Goal: Task Accomplishment & Management: Manage account settings

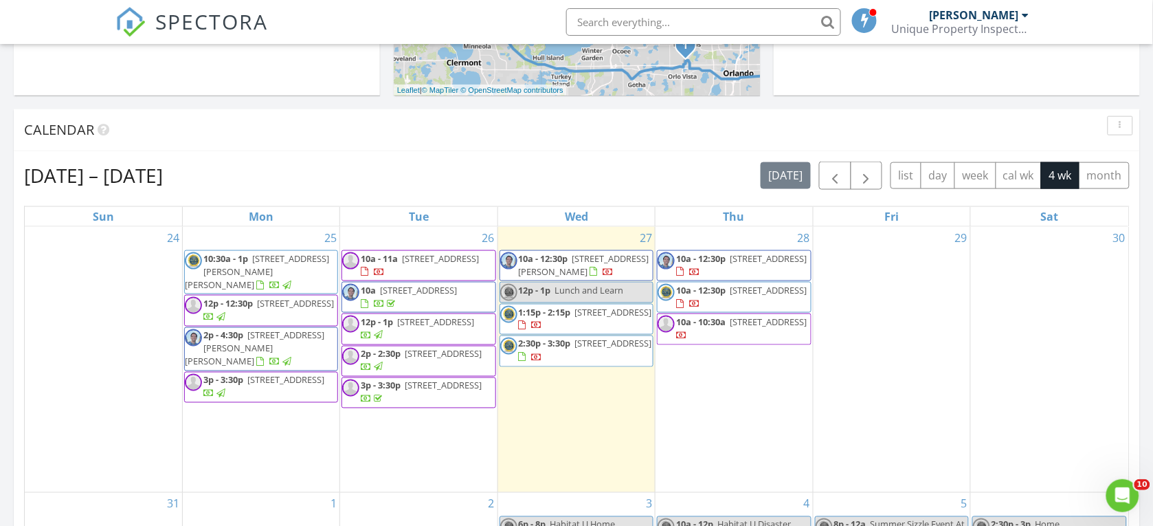
scroll to position [418, 0]
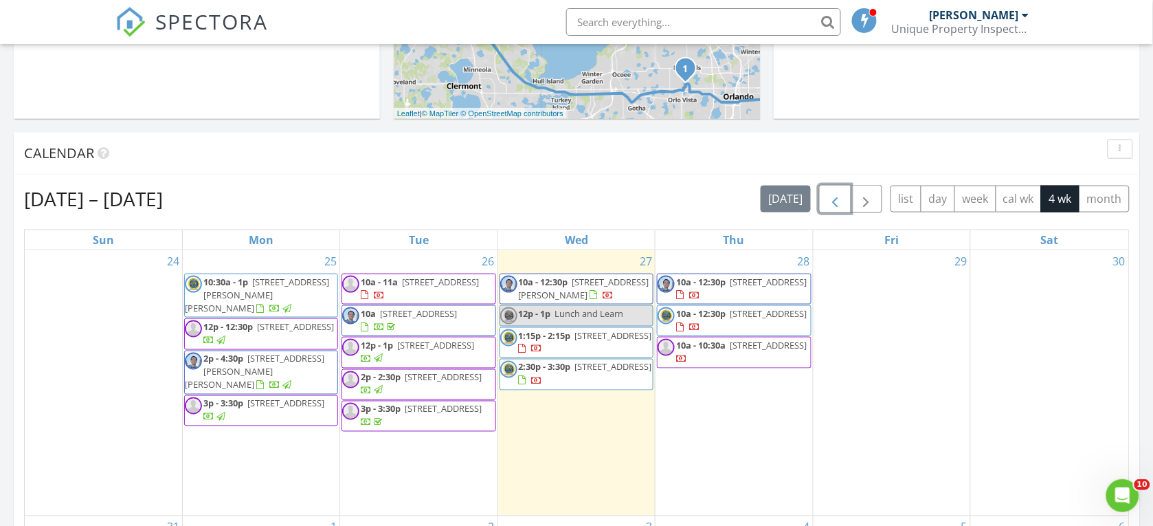
click at [828, 199] on span "button" at bounding box center [835, 199] width 16 height 16
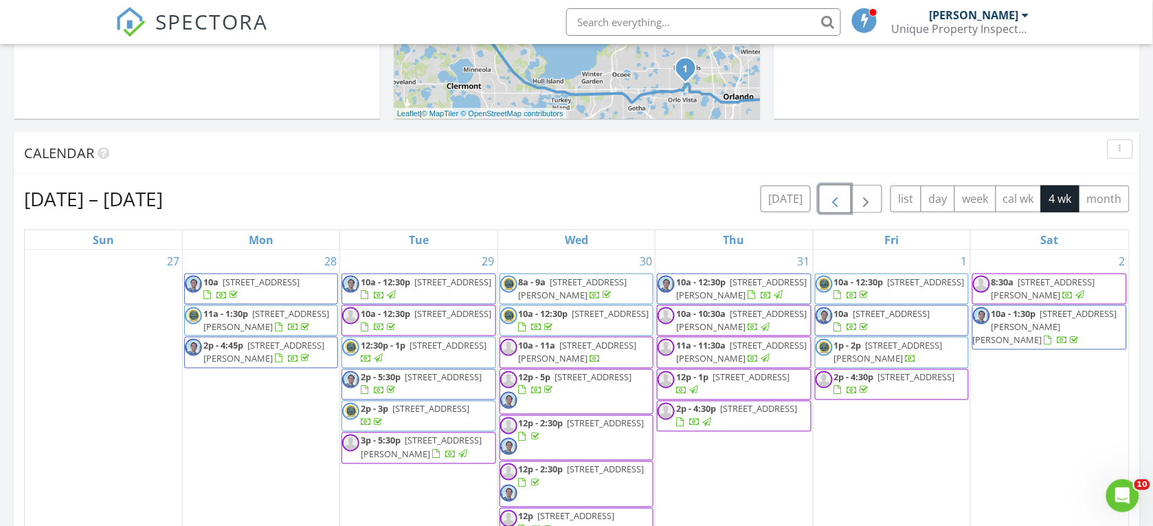
click at [828, 199] on span "button" at bounding box center [835, 199] width 16 height 16
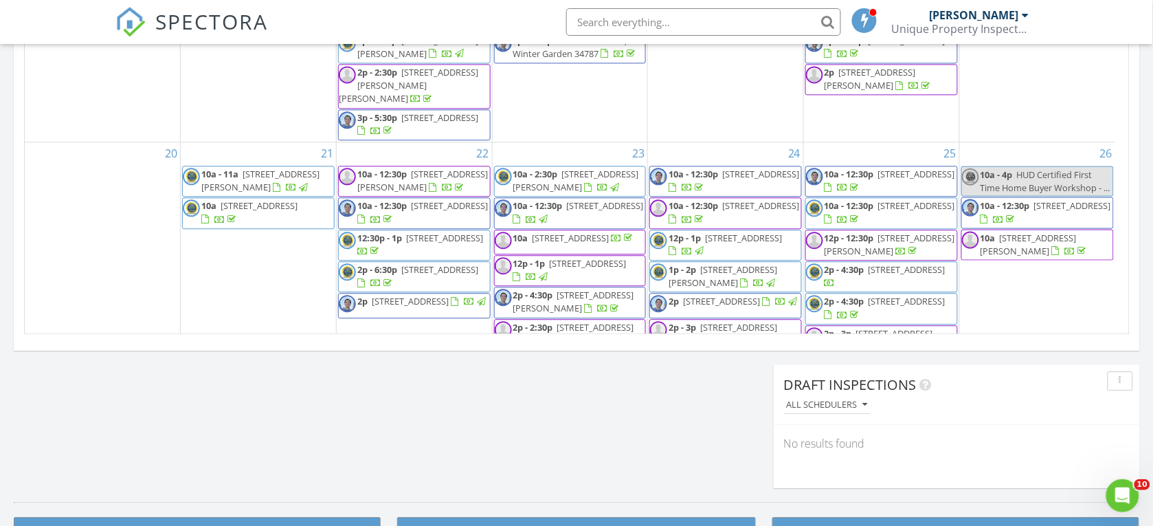
scroll to position [190, 0]
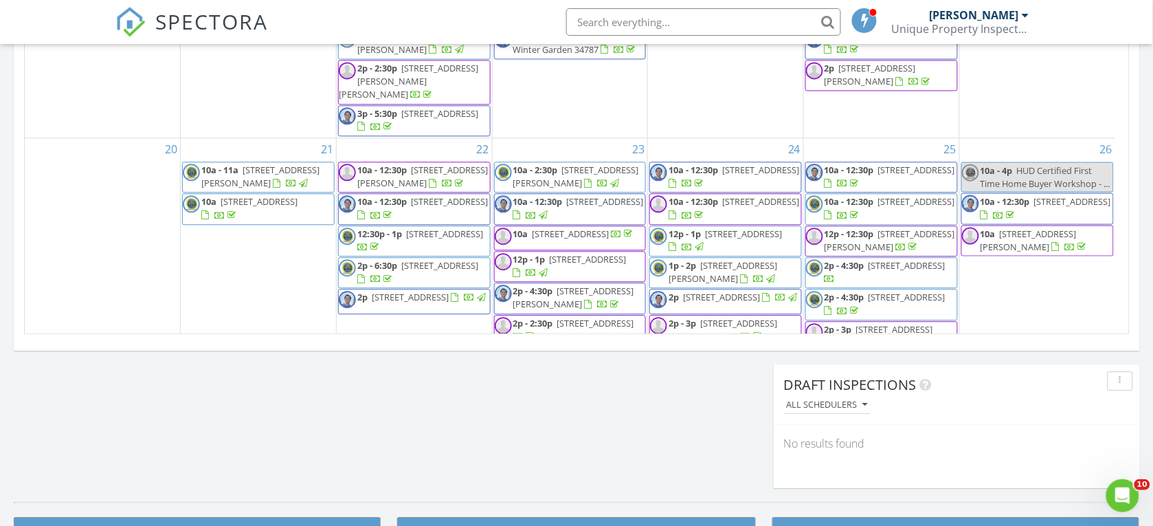
click at [715, 296] on span "2432 Olive Branch Way, Orlando 32817" at bounding box center [721, 297] width 77 height 12
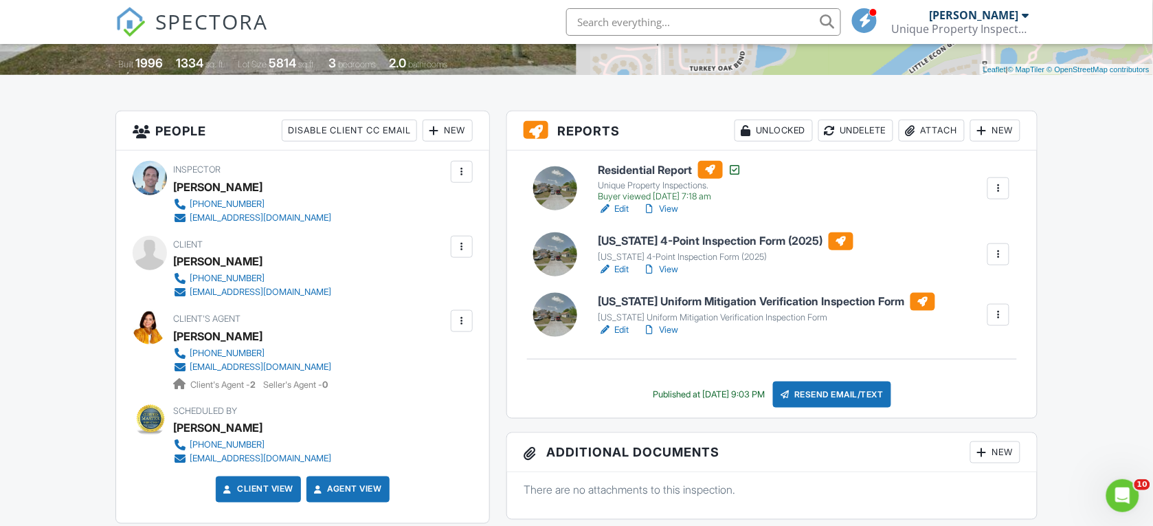
click at [631, 300] on h6 "[US_STATE] Uniform Mitigation Verification Inspection Form" at bounding box center [767, 302] width 337 height 18
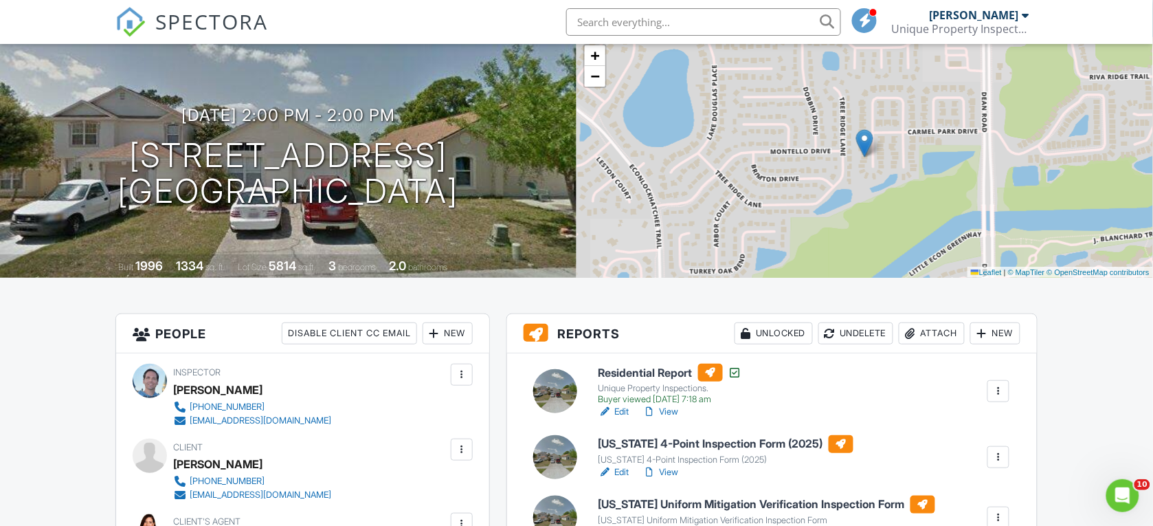
scroll to position [109, 0]
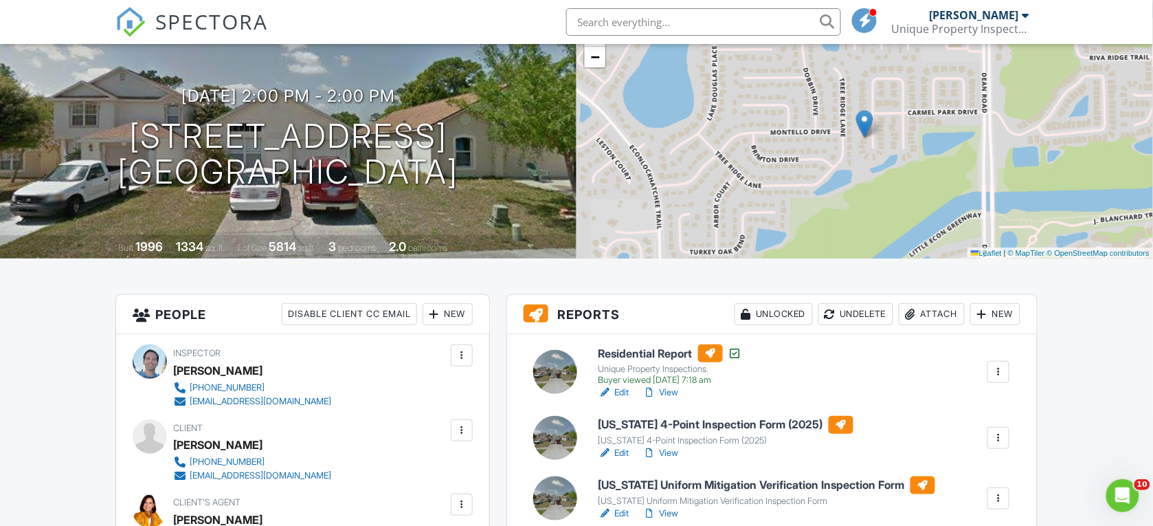
click at [644, 424] on h6 "[US_STATE] 4-Point Inspection Form (2025)" at bounding box center [726, 425] width 255 height 18
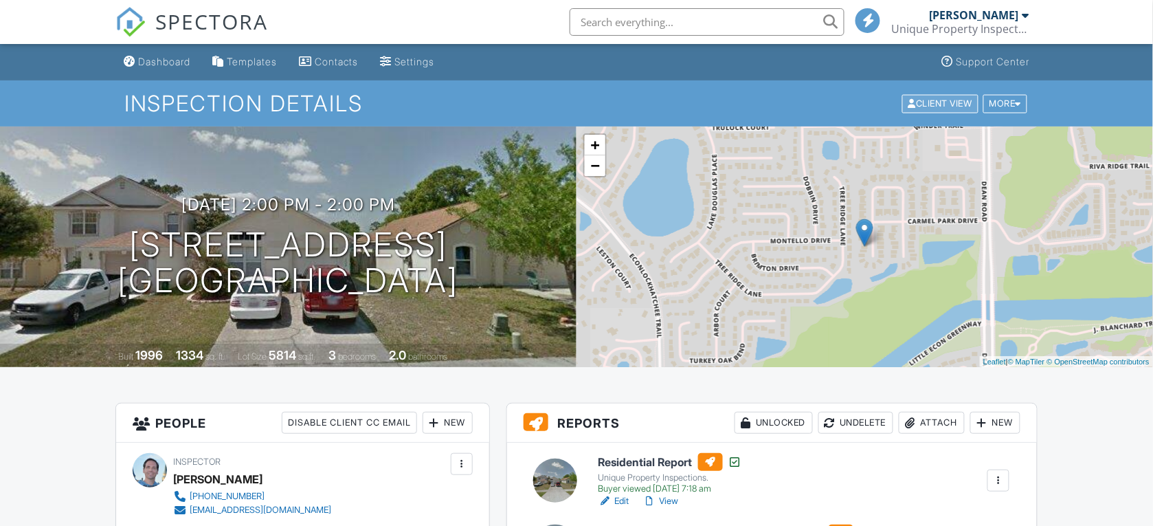
drag, startPoint x: 0, startPoint y: 0, endPoint x: 911, endPoint y: 107, distance: 917.7
click at [911, 107] on div "Client View" at bounding box center [940, 103] width 76 height 19
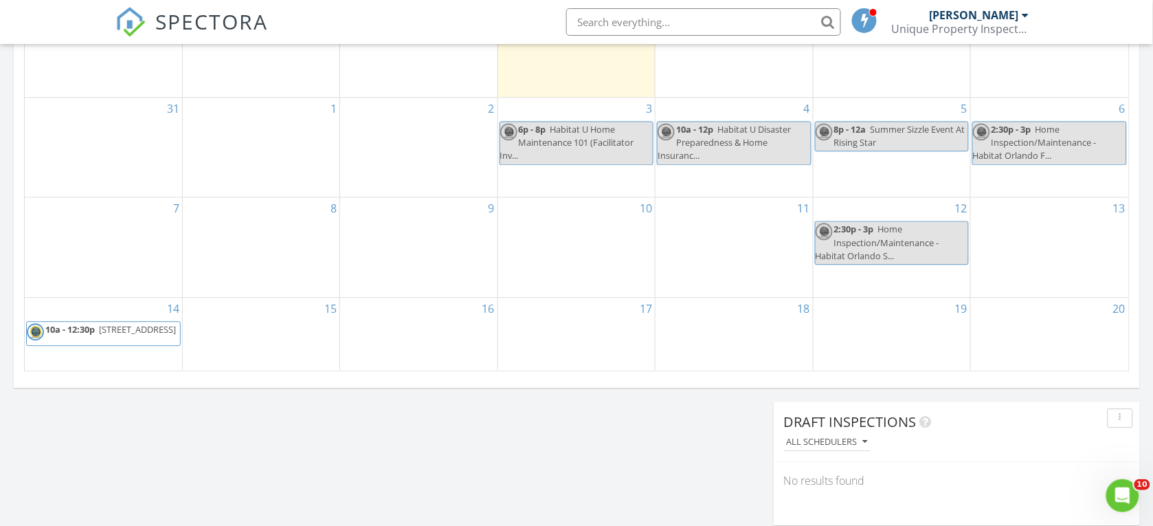
scroll to position [377, 0]
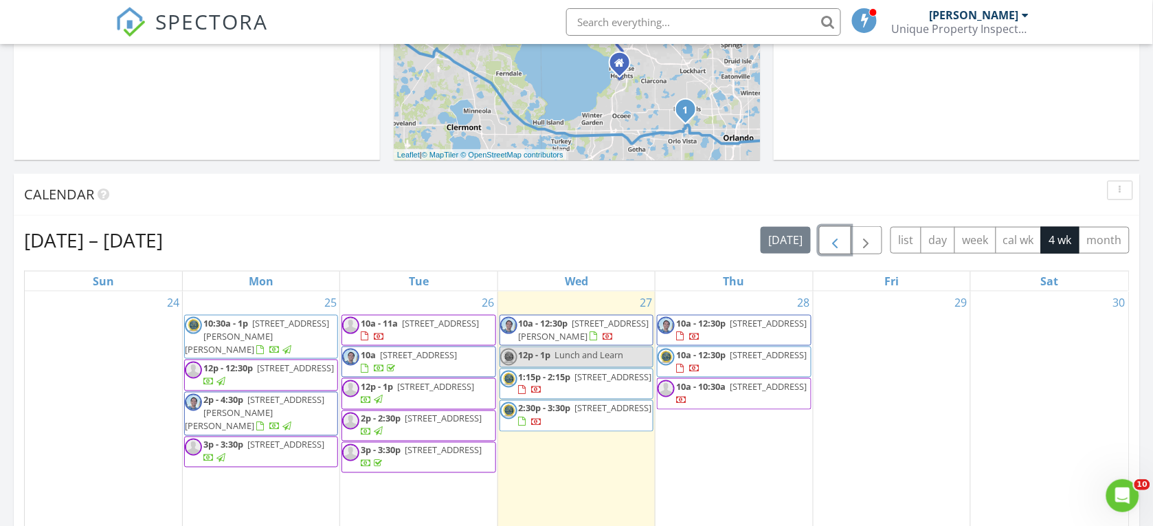
click at [839, 234] on span "button" at bounding box center [835, 240] width 16 height 16
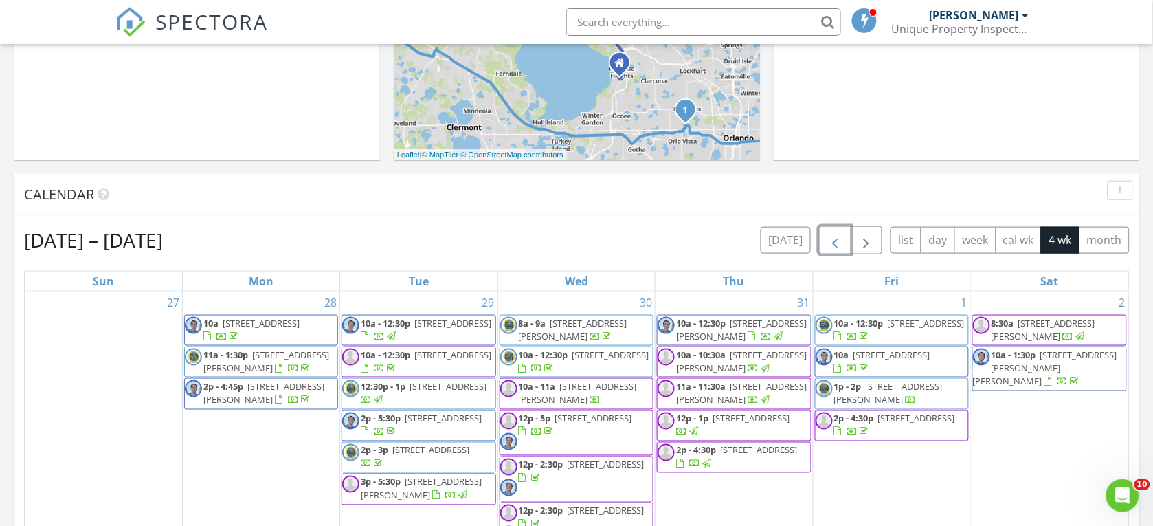
click at [836, 239] on span "button" at bounding box center [835, 240] width 16 height 16
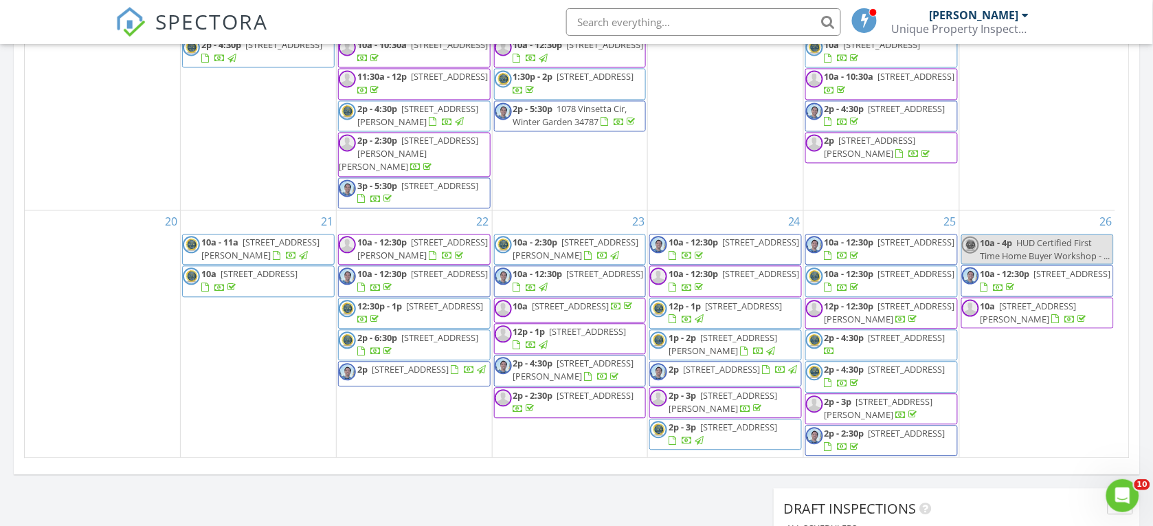
scroll to position [258, 0]
click at [722, 364] on span "2432 Olive Branch Way, Orlando 32817" at bounding box center [721, 370] width 77 height 12
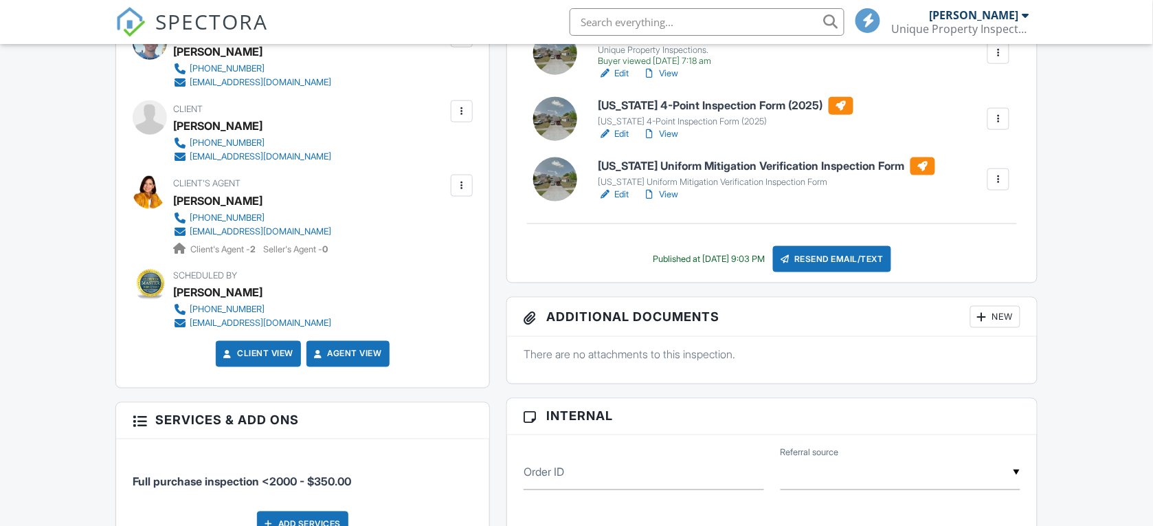
click at [619, 193] on link "Edit" at bounding box center [614, 195] width 31 height 14
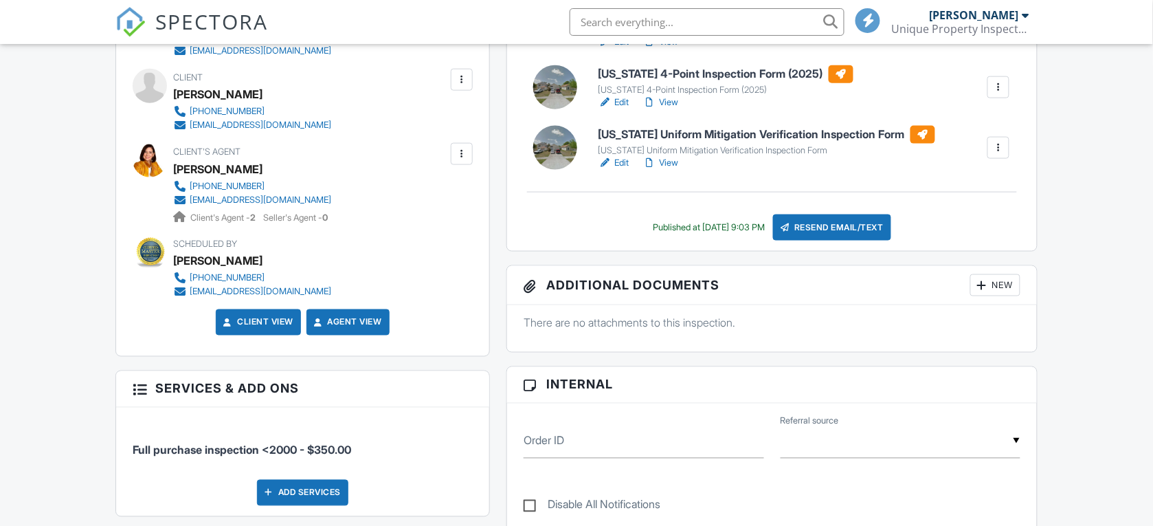
scroll to position [459, 0]
click at [622, 103] on link "Edit" at bounding box center [614, 103] width 31 height 14
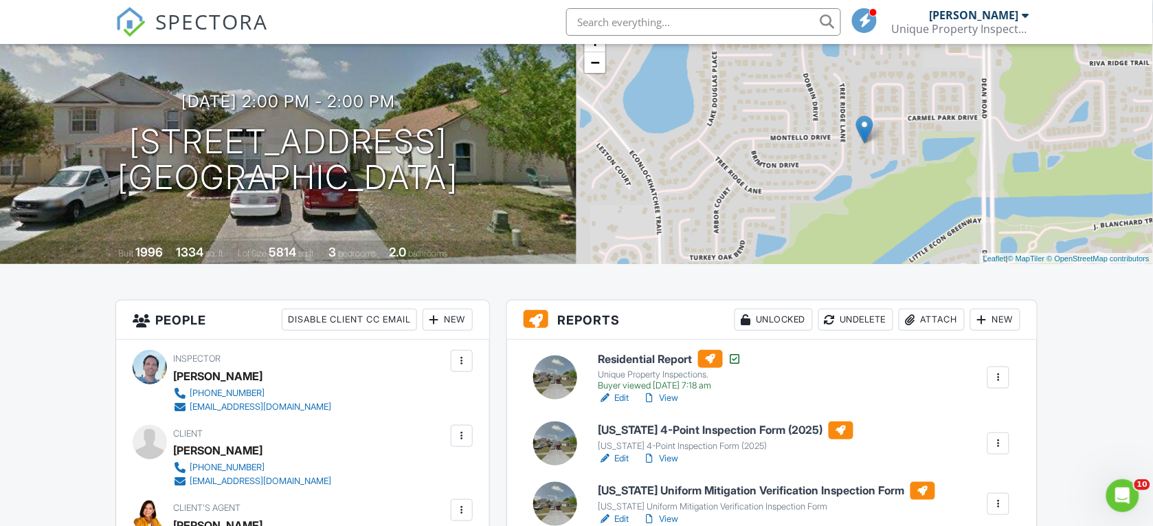
scroll to position [137, 0]
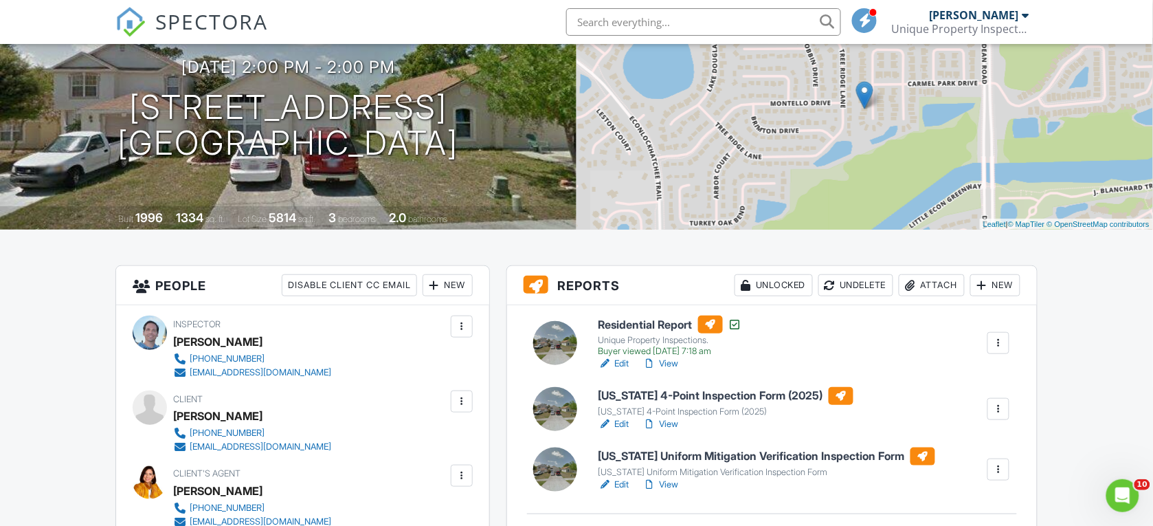
click at [628, 420] on link "Edit" at bounding box center [614, 424] width 31 height 14
